Goal: Task Accomplishment & Management: Manage account settings

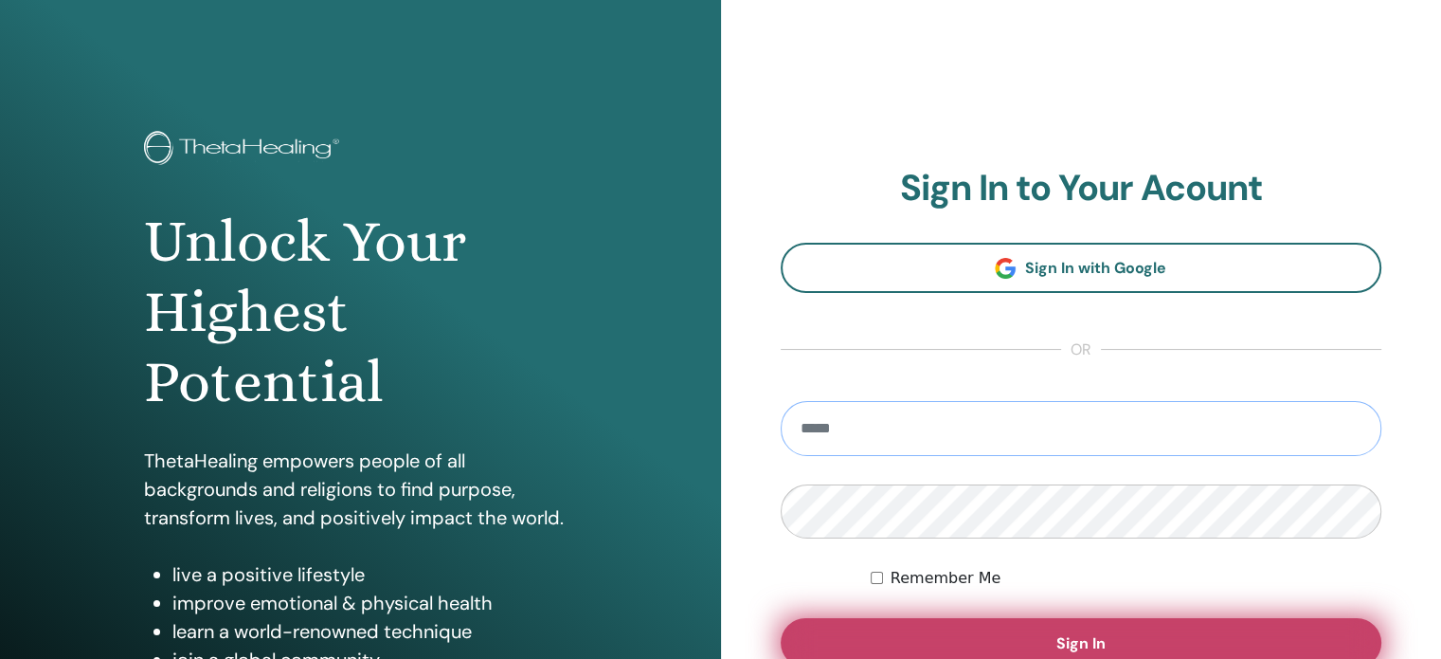
type input "**********"
click at [1061, 627] on button "Sign In" at bounding box center [1082, 642] width 602 height 49
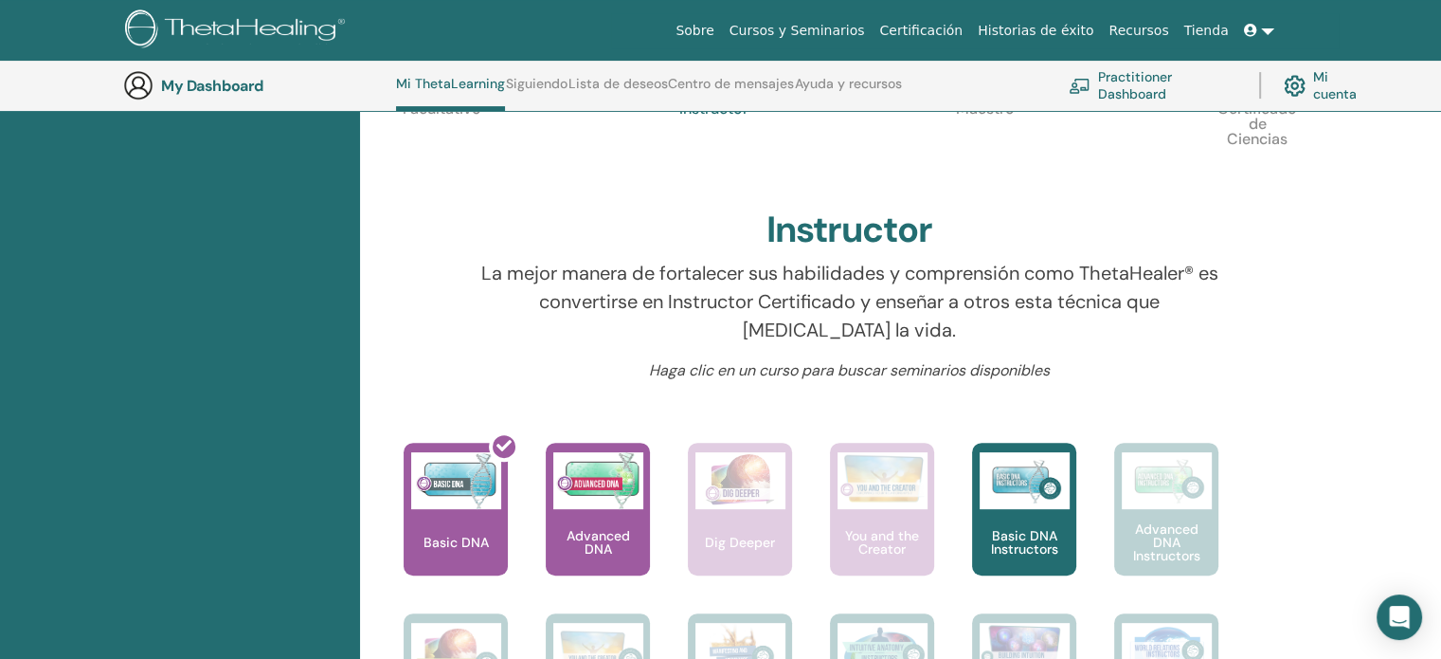
scroll to position [428, 0]
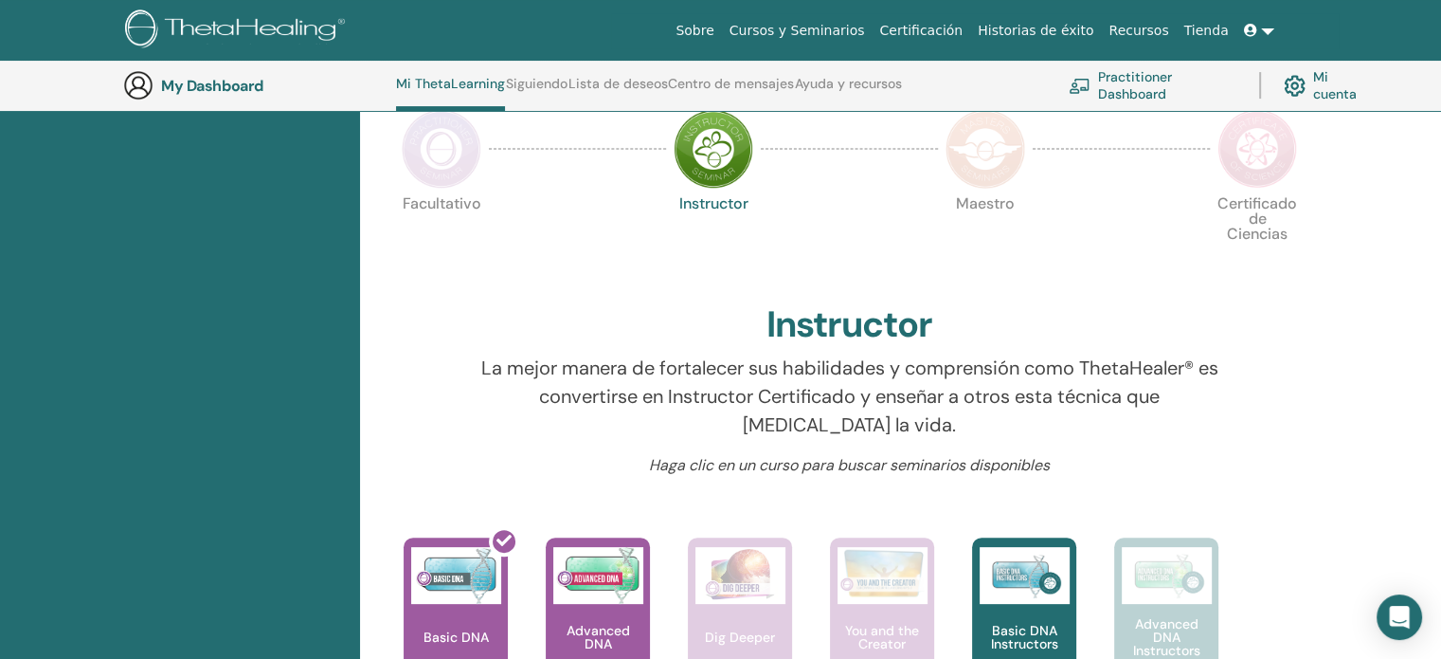
click at [439, 158] on img at bounding box center [442, 149] width 80 height 80
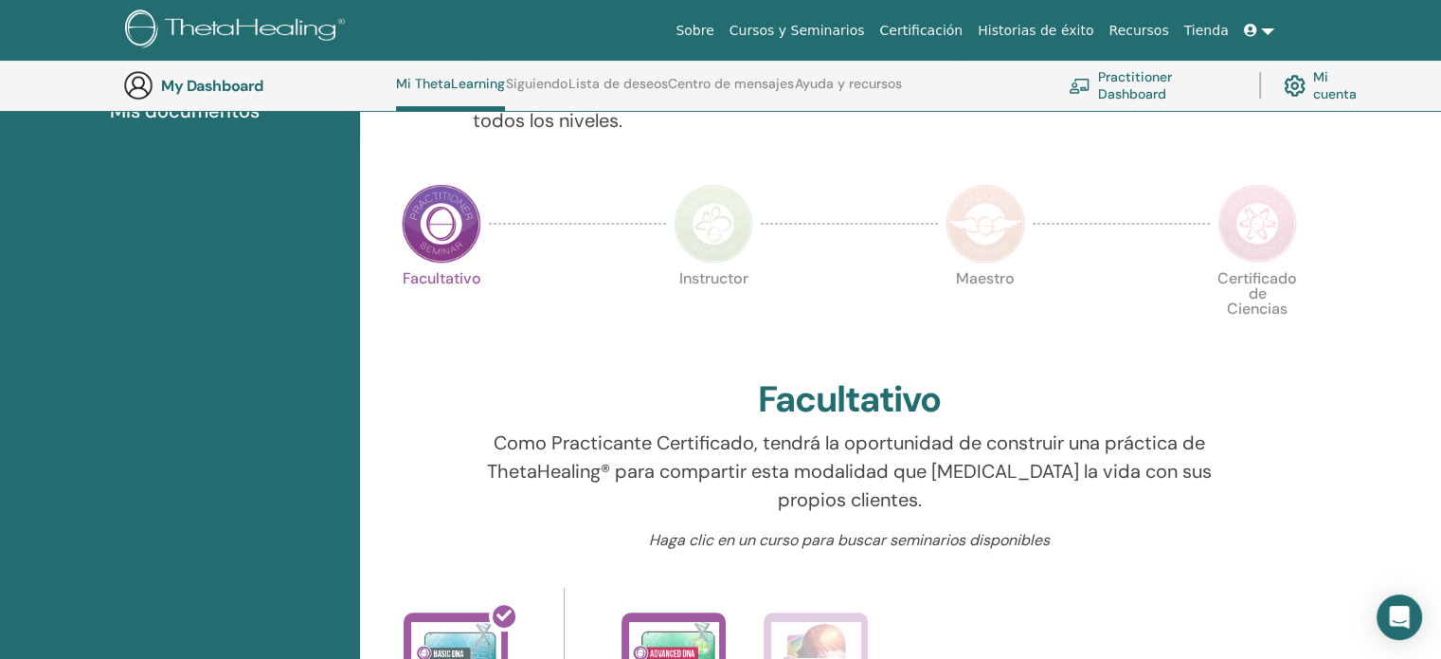
scroll to position [334, 0]
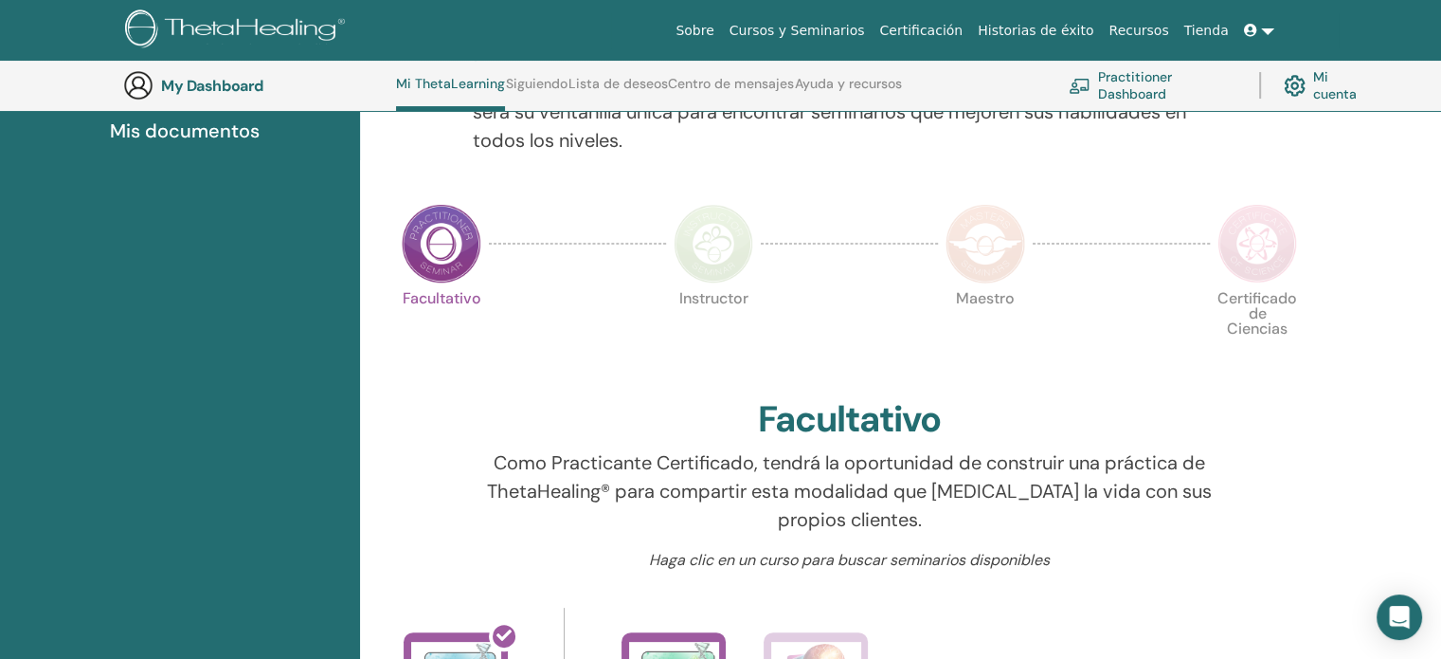
click at [1261, 39] on link at bounding box center [1259, 30] width 45 height 35
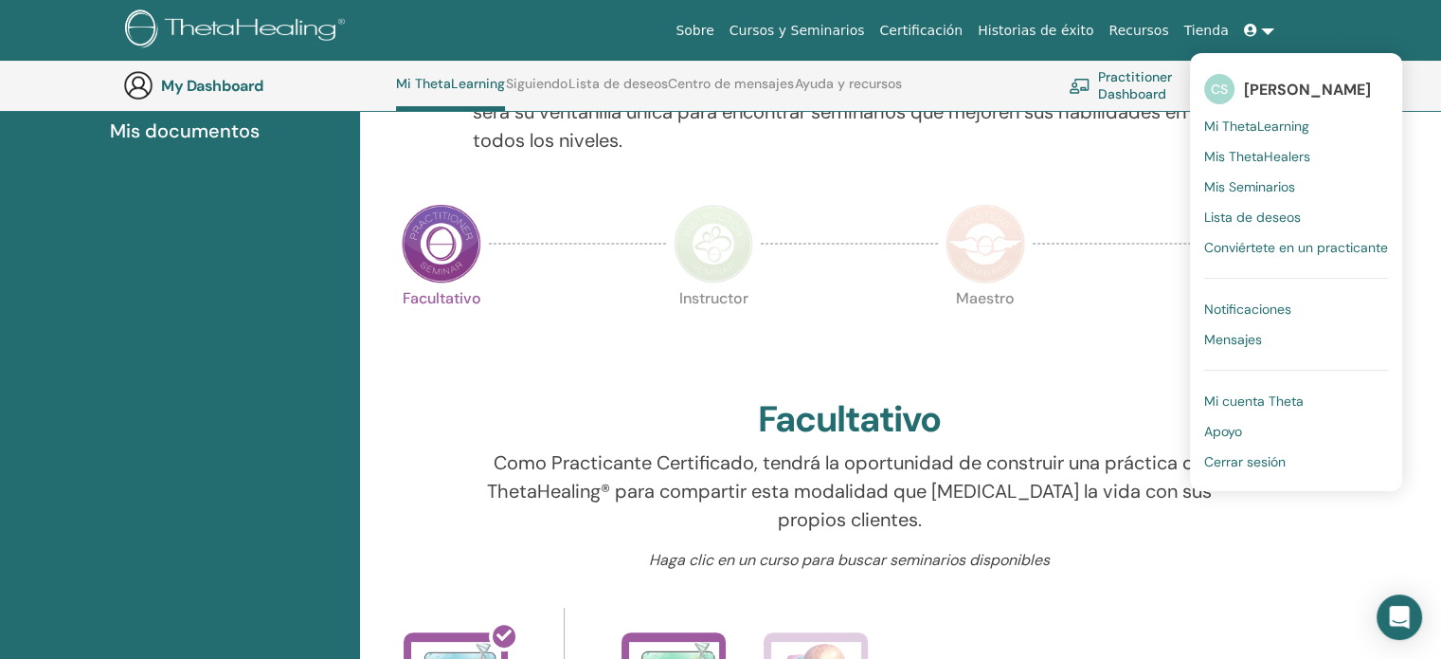
click at [1278, 400] on span "Mi cuenta Theta" at bounding box center [1255, 400] width 100 height 17
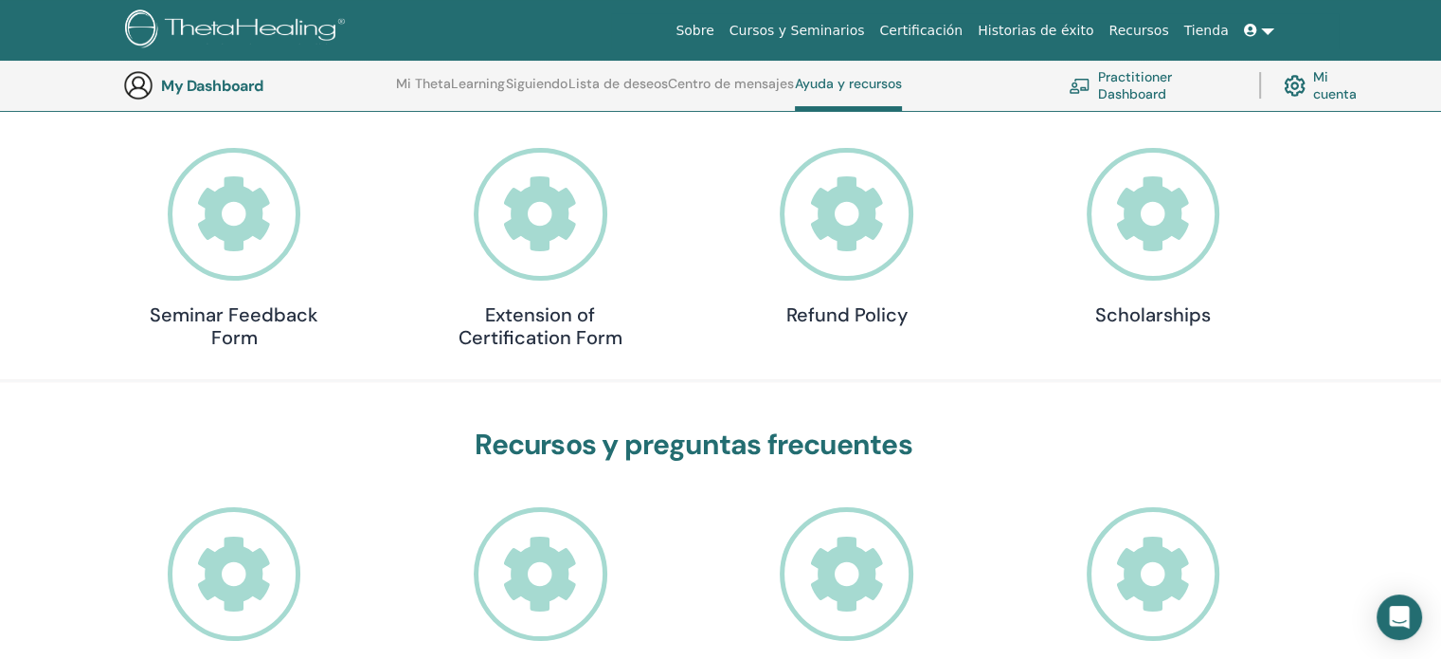
scroll to position [239, 0]
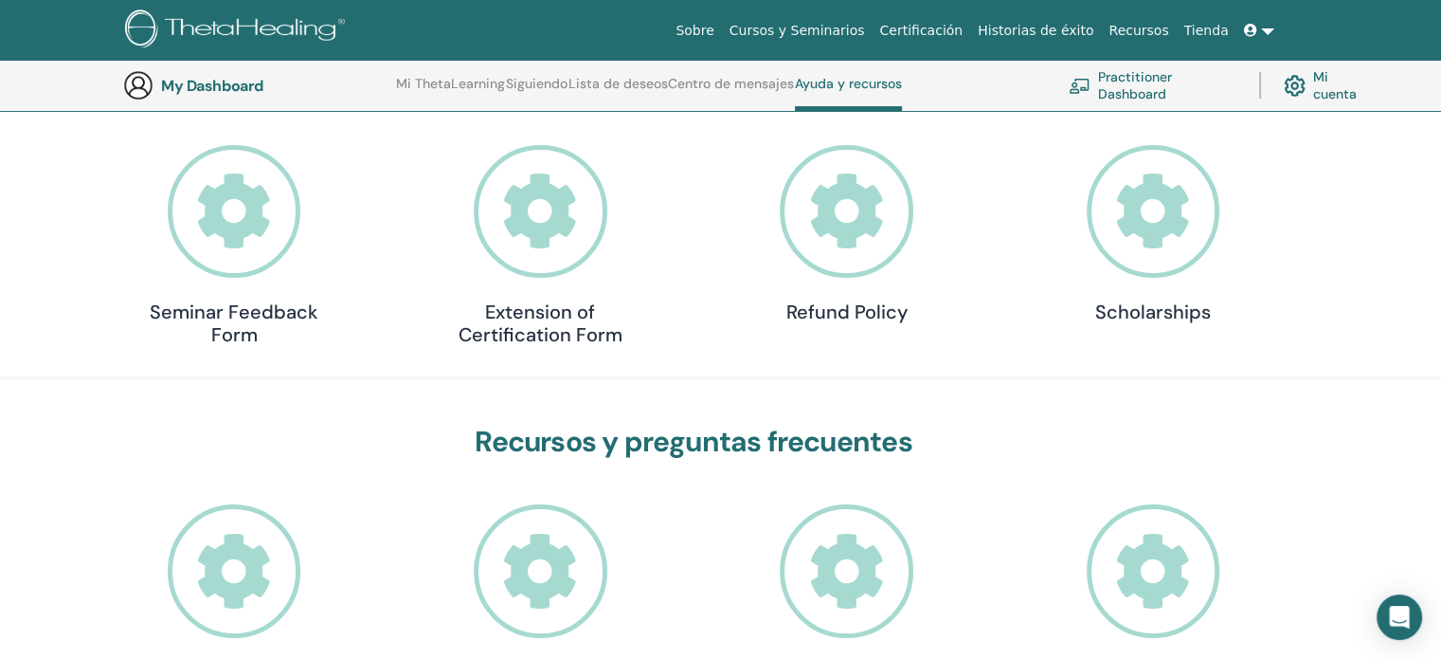
click at [252, 220] on icon at bounding box center [235, 212] width 134 height 134
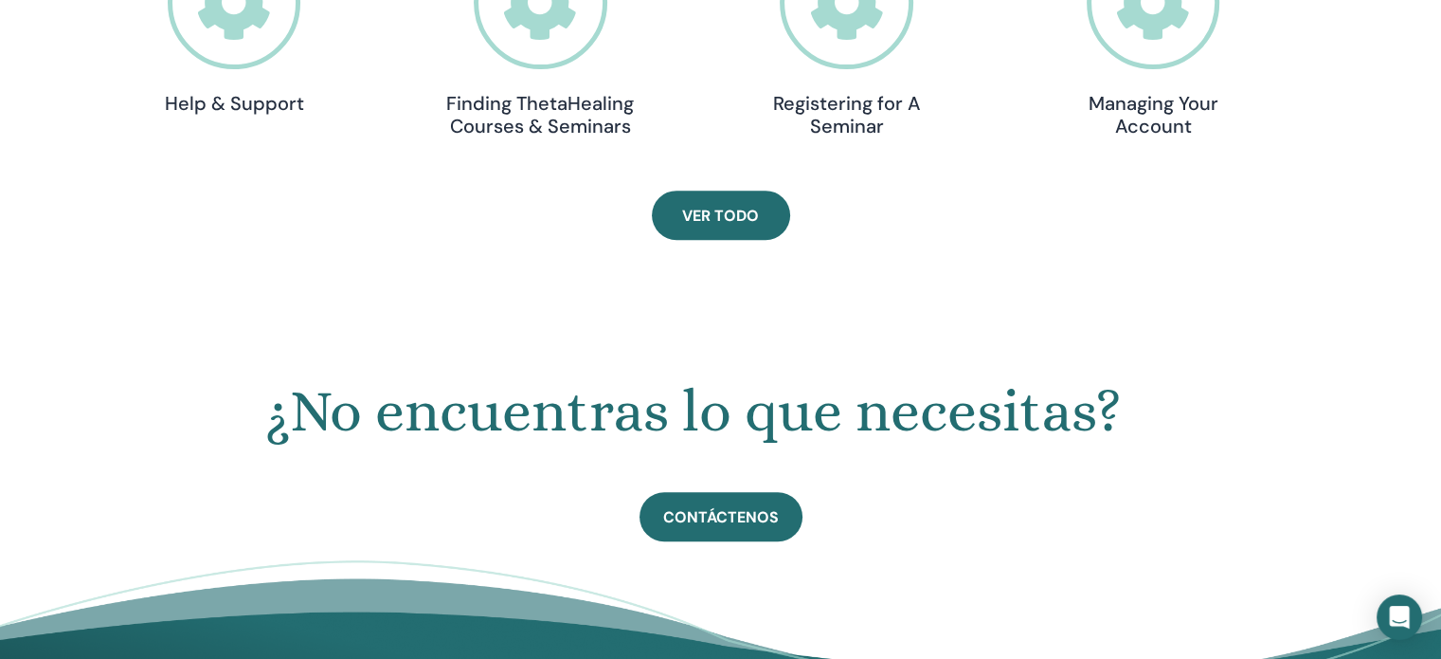
scroll to position [239, 0]
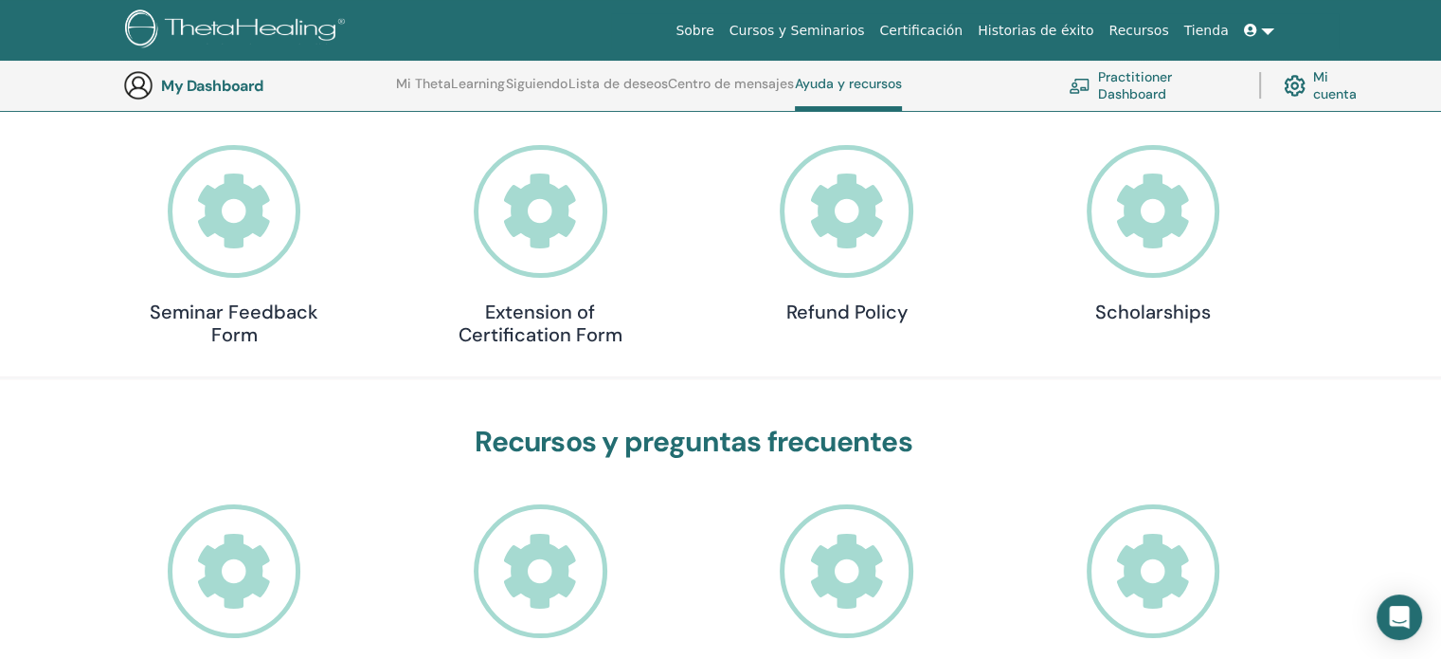
click at [1162, 217] on icon at bounding box center [1154, 212] width 134 height 134
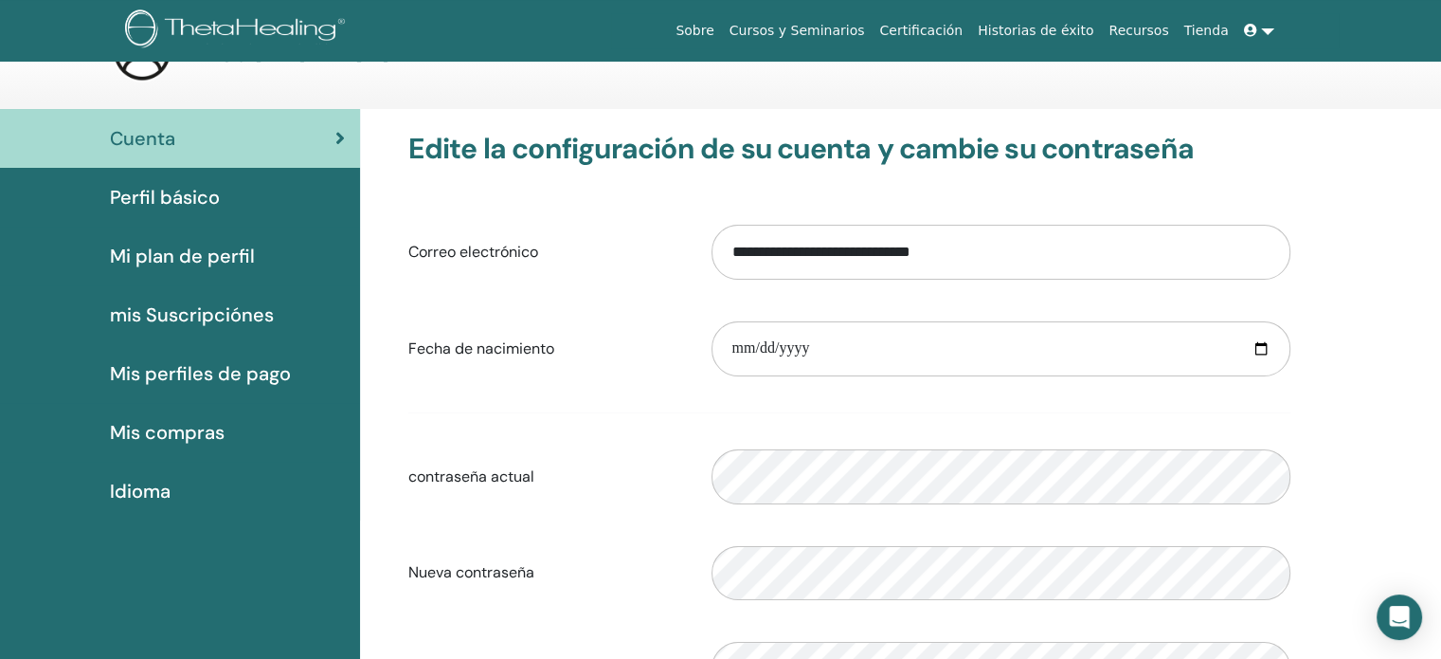
scroll to position [95, 0]
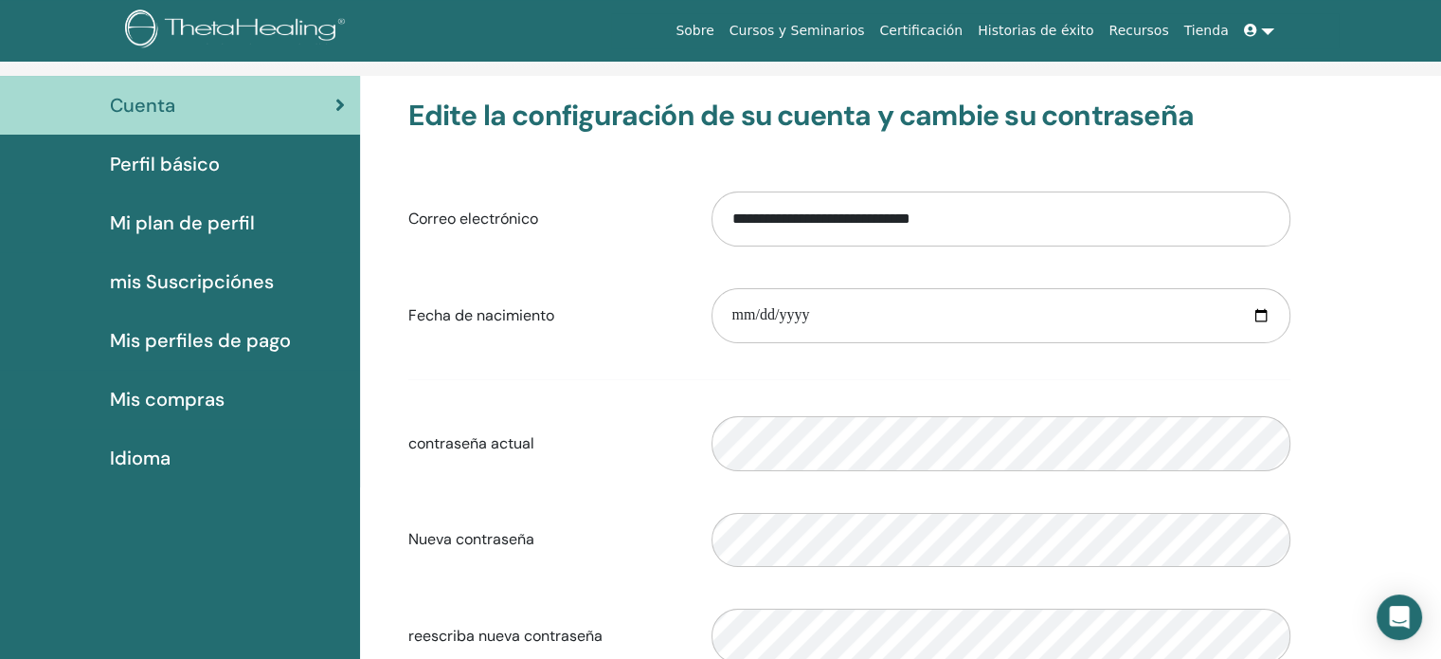
click at [170, 154] on span "Perfil básico" at bounding box center [165, 164] width 110 height 28
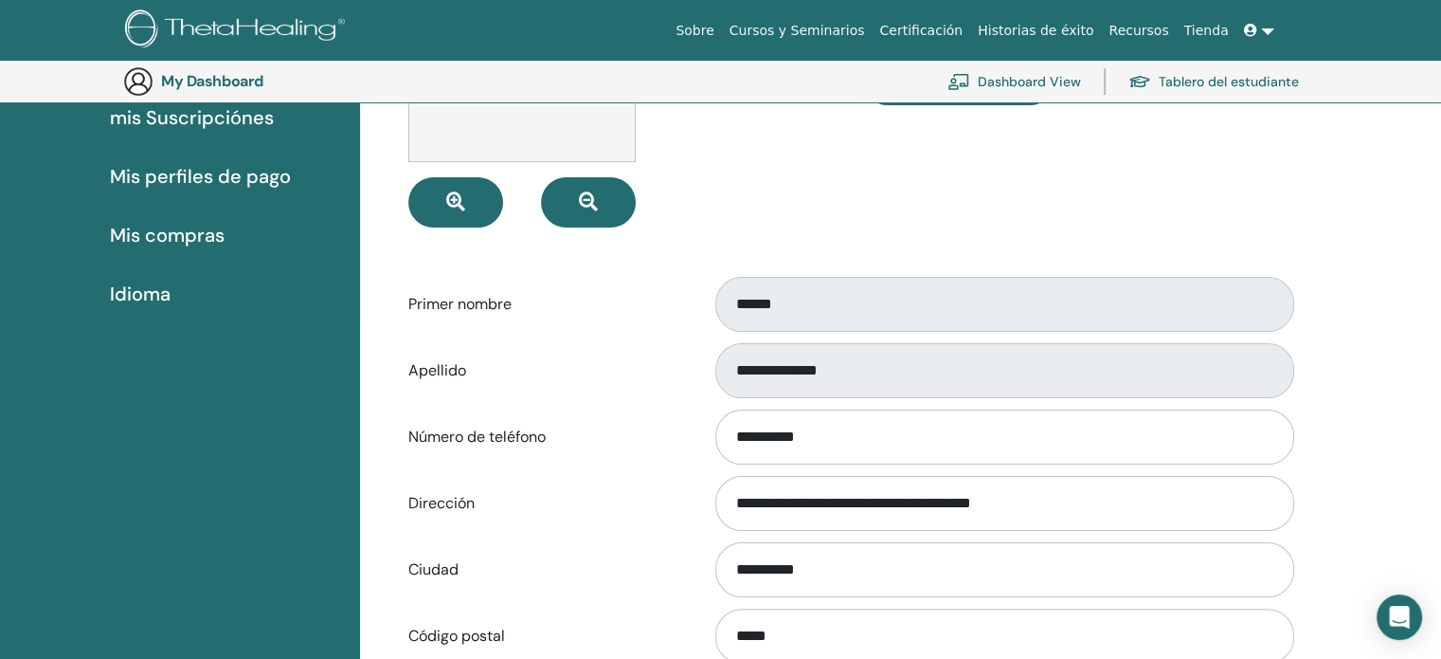
scroll to position [136, 0]
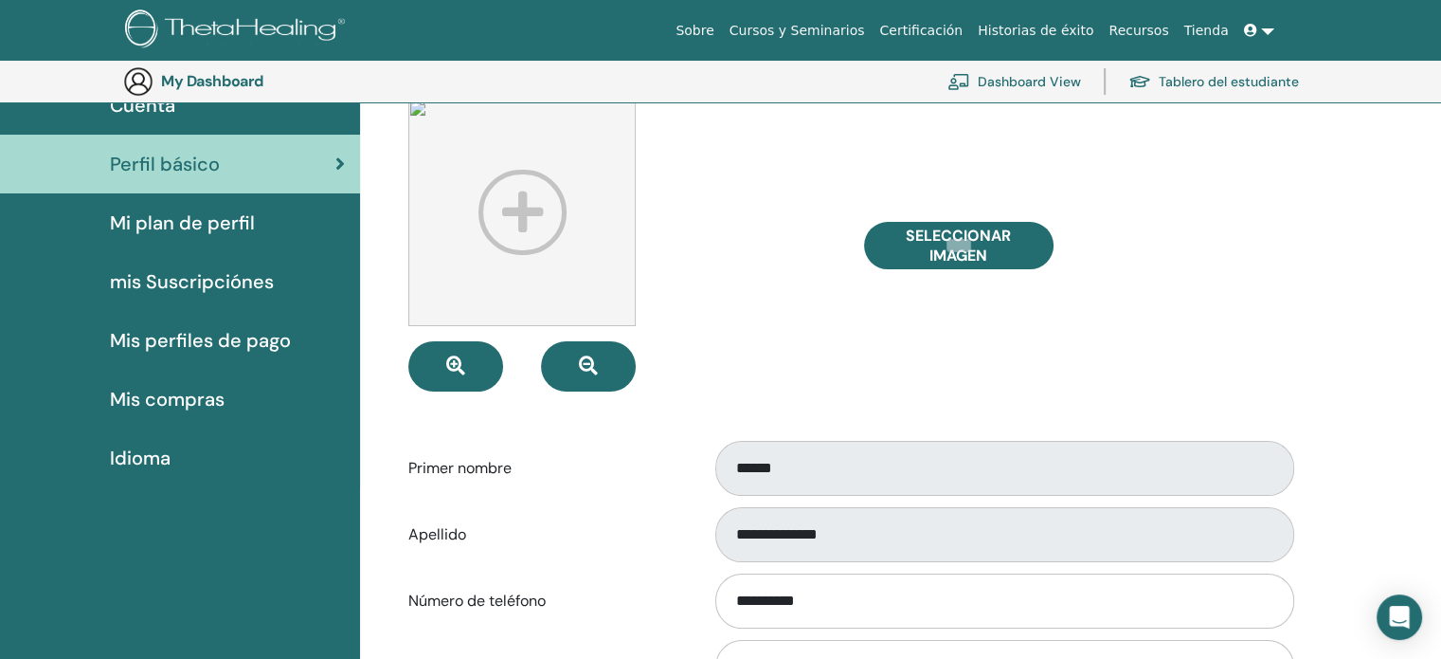
click at [198, 225] on span "Mi plan de perfil" at bounding box center [182, 223] width 145 height 28
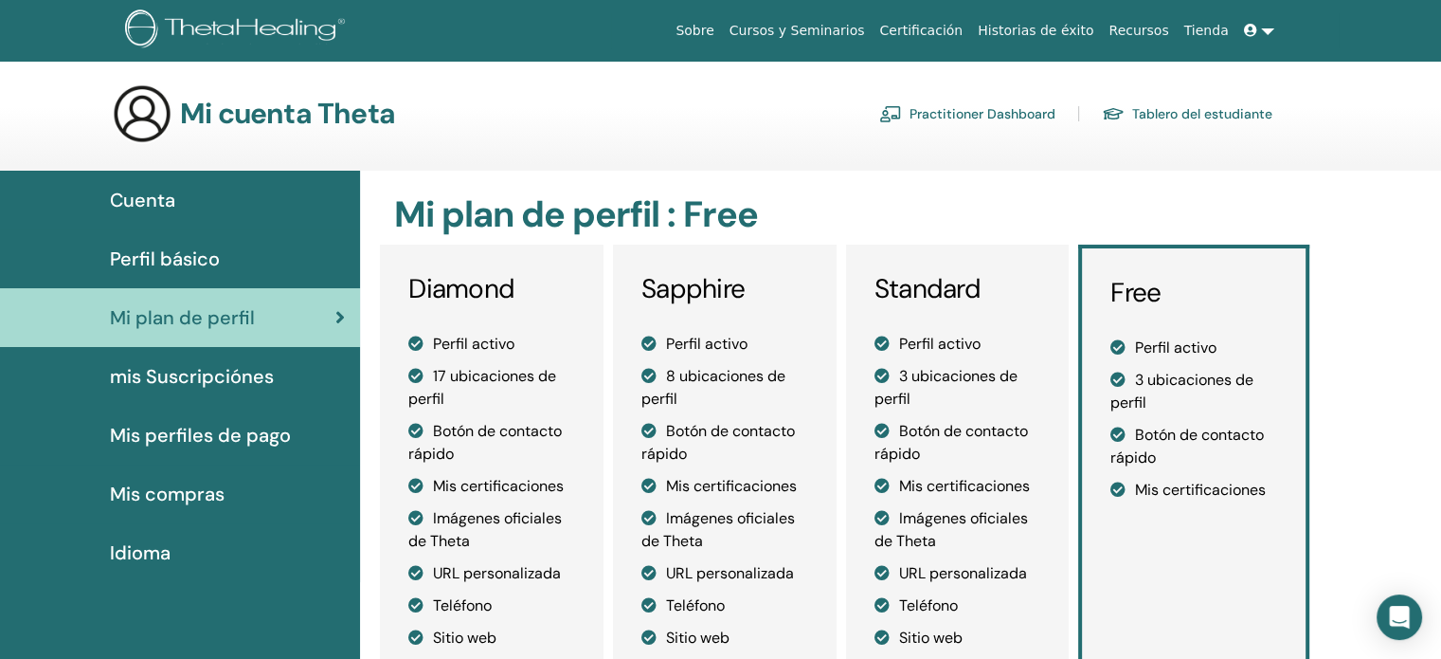
click at [235, 373] on span "mis Suscripciónes" at bounding box center [192, 376] width 164 height 28
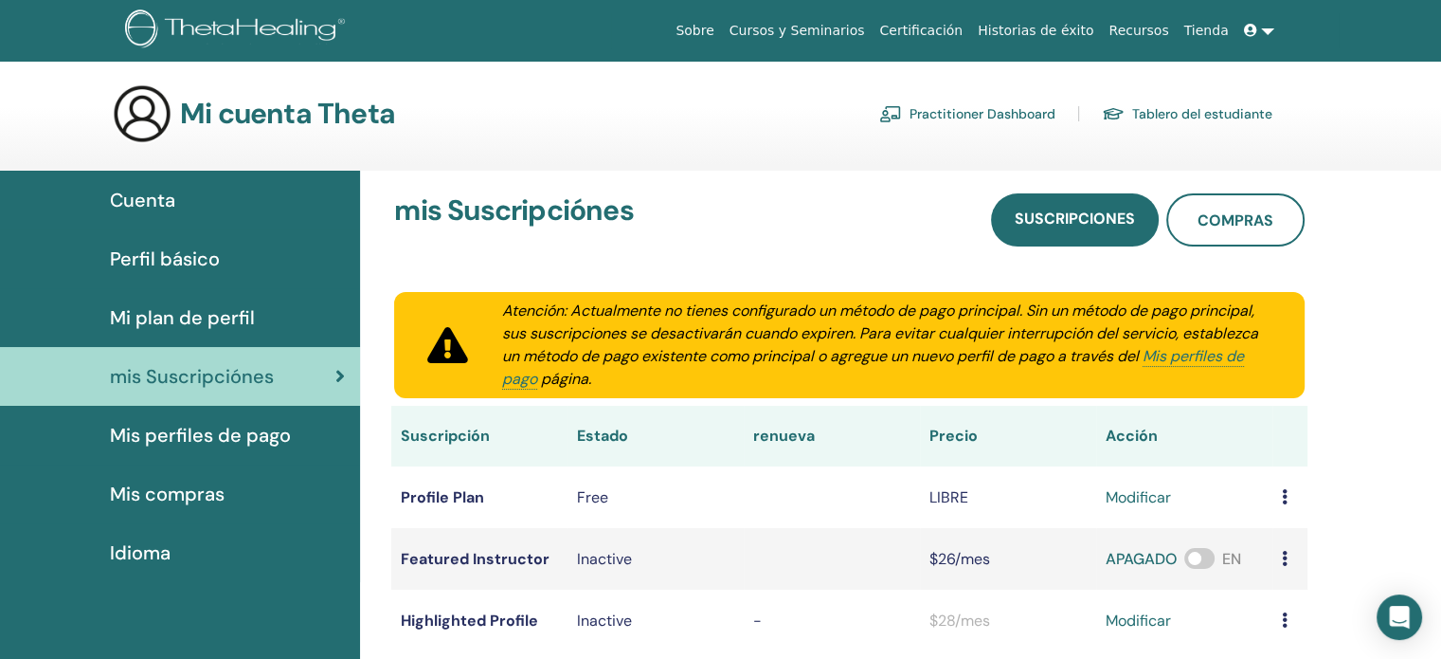
scroll to position [95, 0]
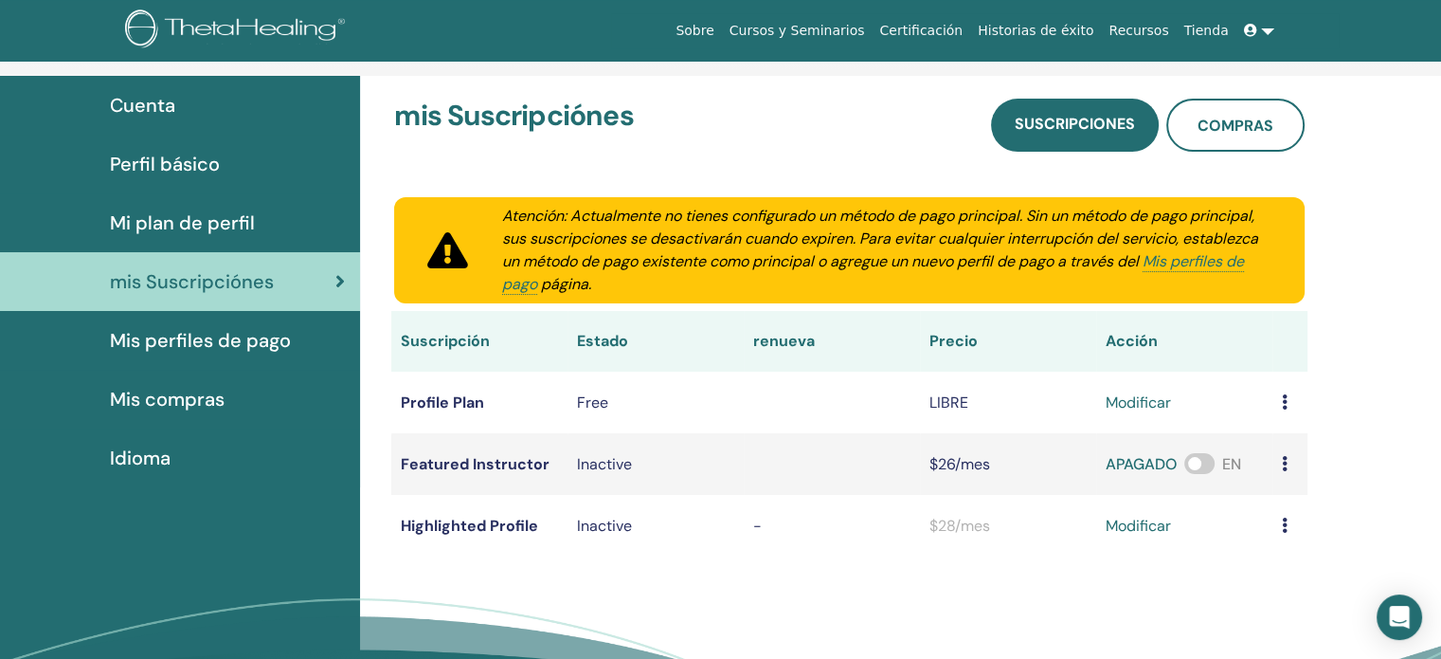
click at [218, 338] on span "Mis perfiles de pago" at bounding box center [200, 340] width 181 height 28
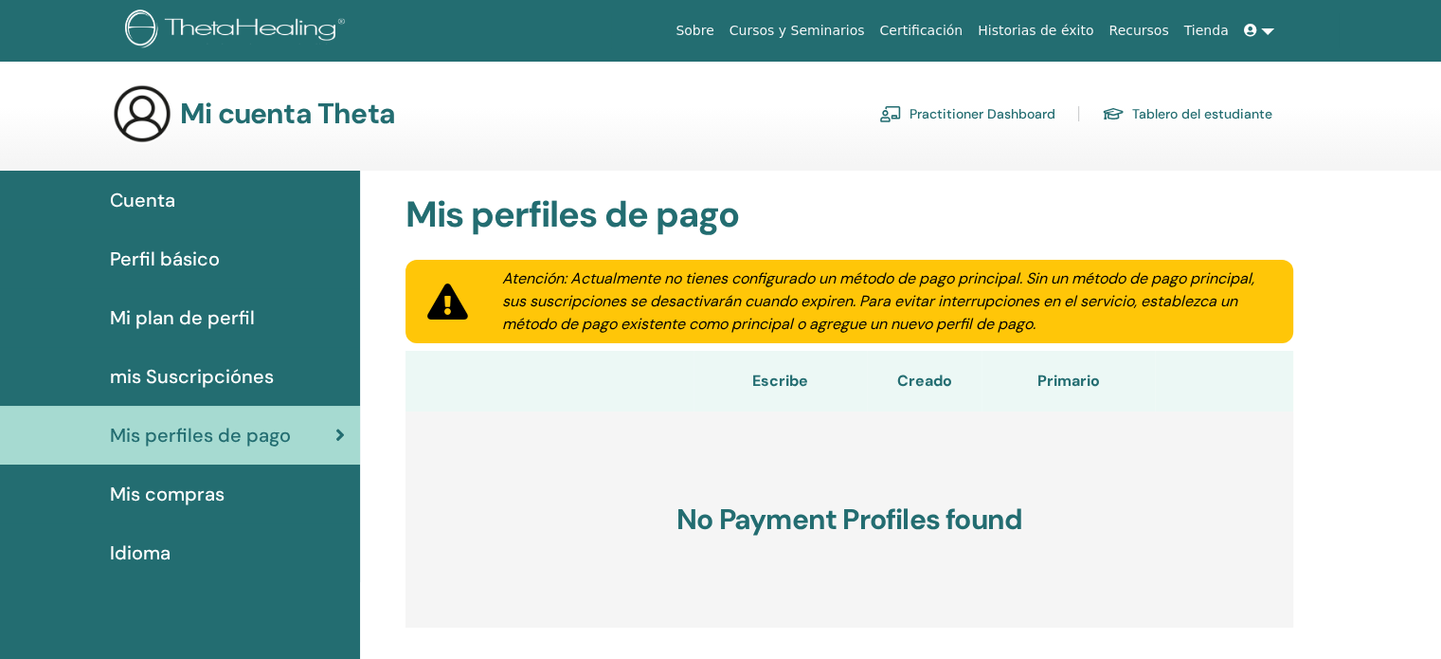
click at [993, 109] on link "Practitioner Dashboard" at bounding box center [967, 114] width 176 height 30
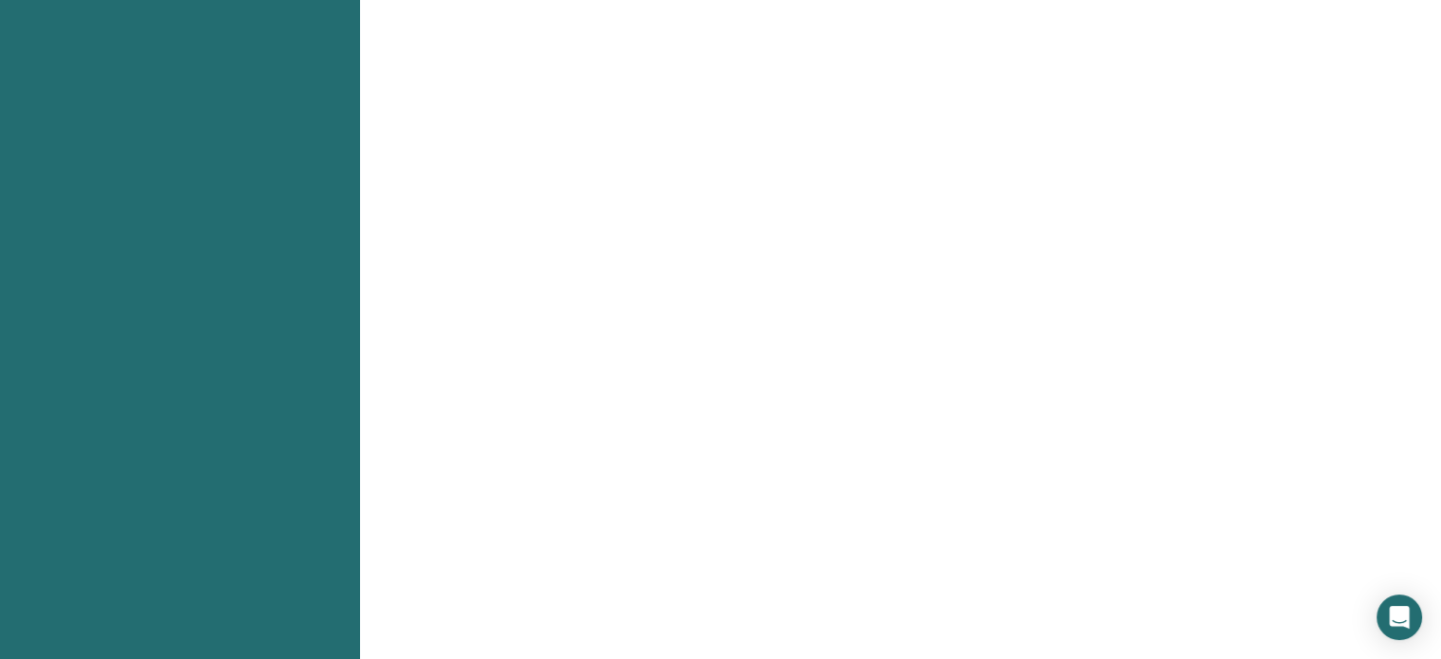
scroll to position [853, 0]
